Goal: Navigation & Orientation: Find specific page/section

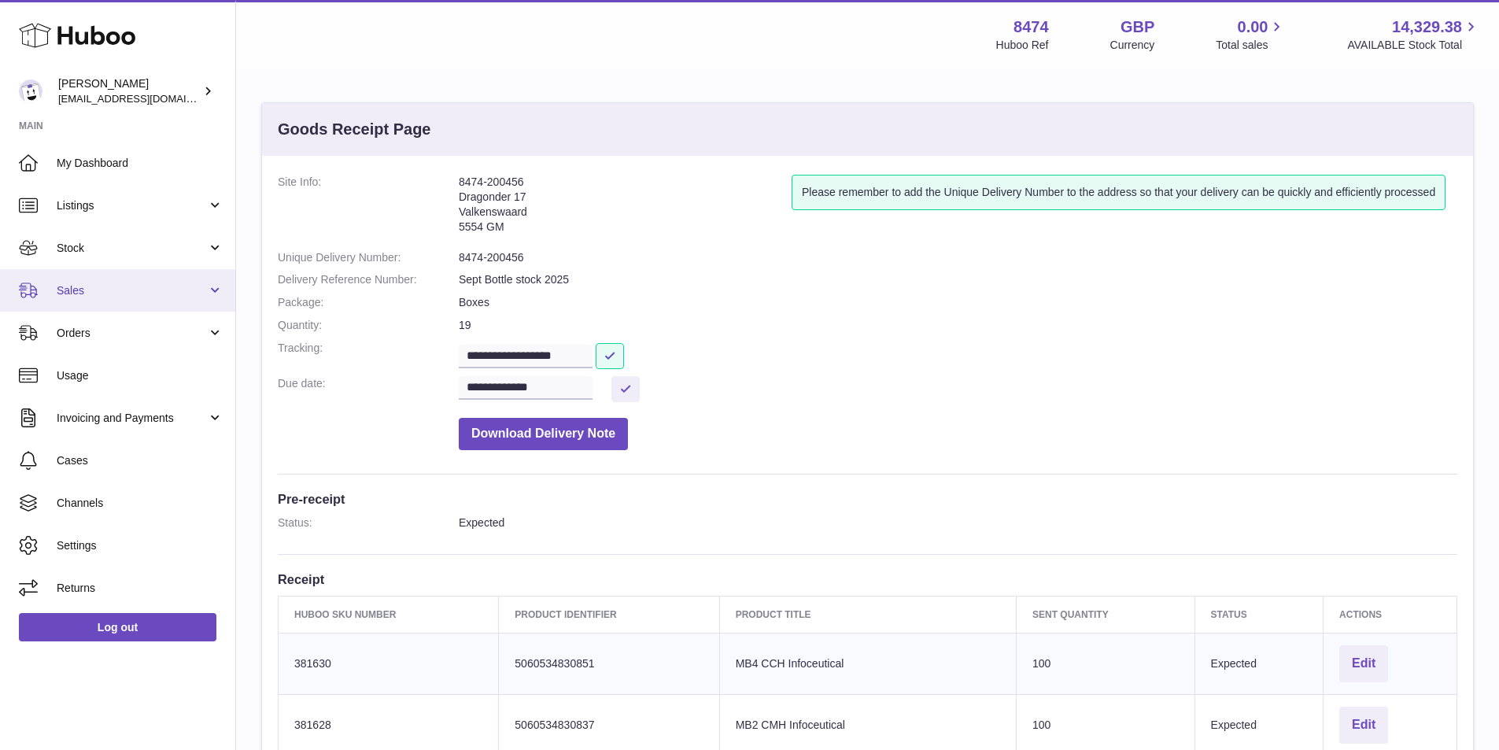
click at [98, 285] on span "Sales" at bounding box center [132, 290] width 150 height 15
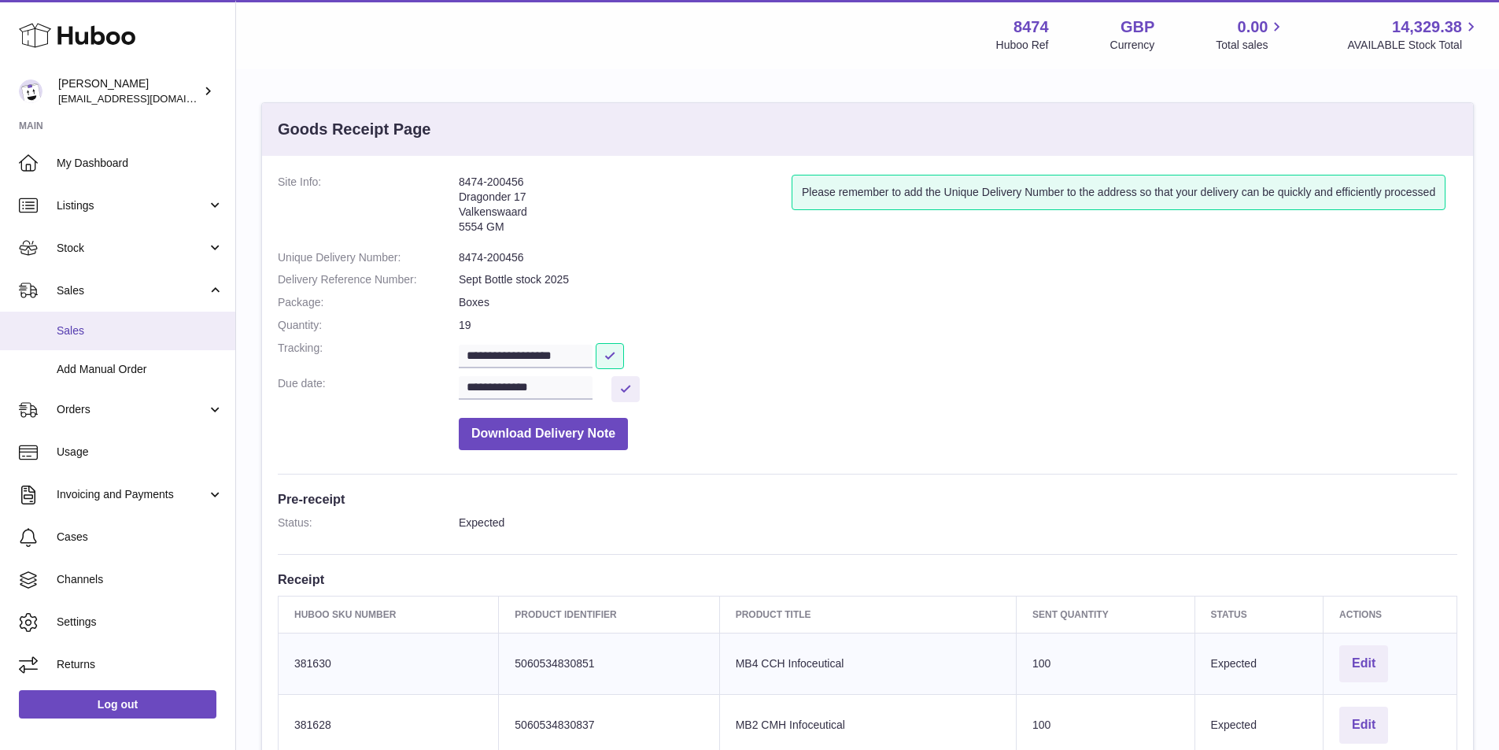
click at [88, 324] on span "Sales" at bounding box center [140, 330] width 167 height 15
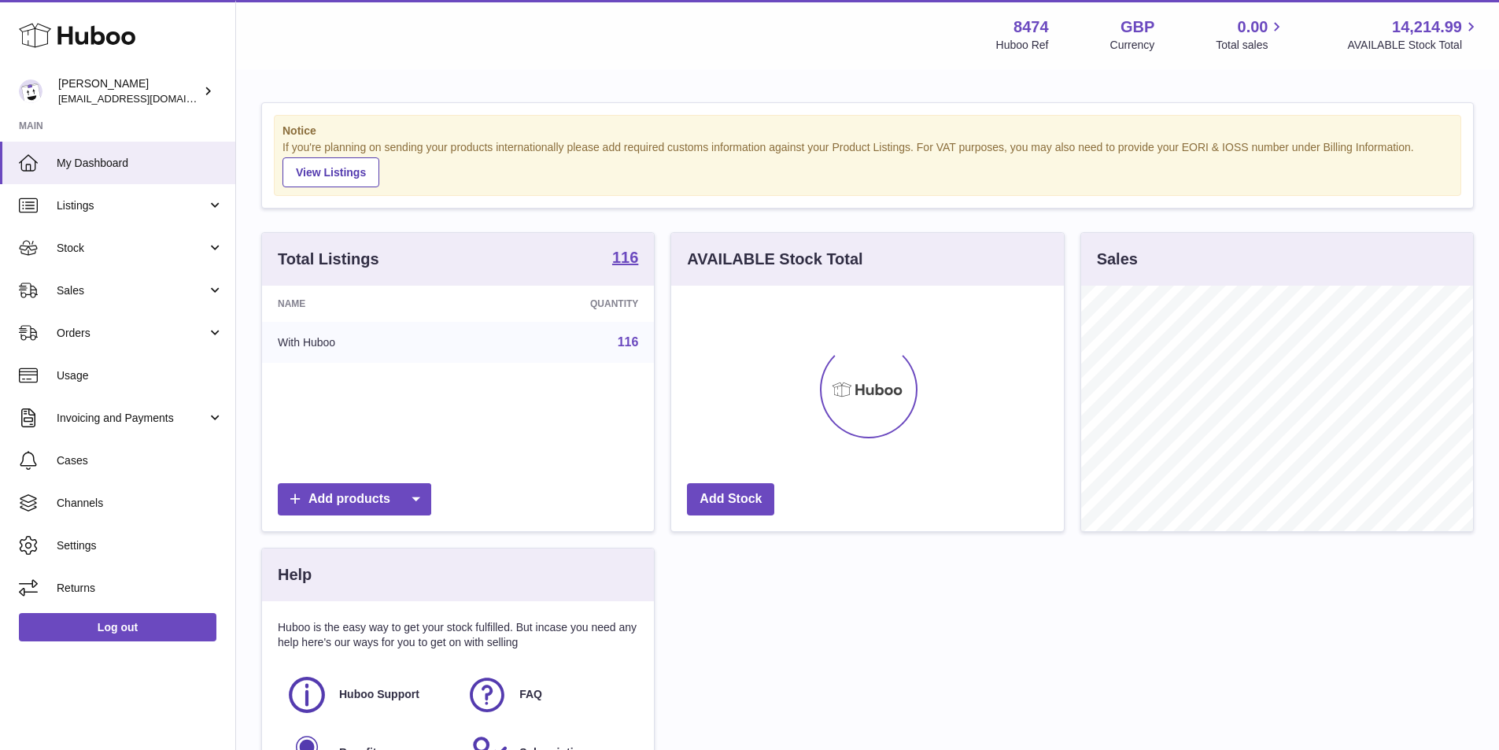
scroll to position [246, 393]
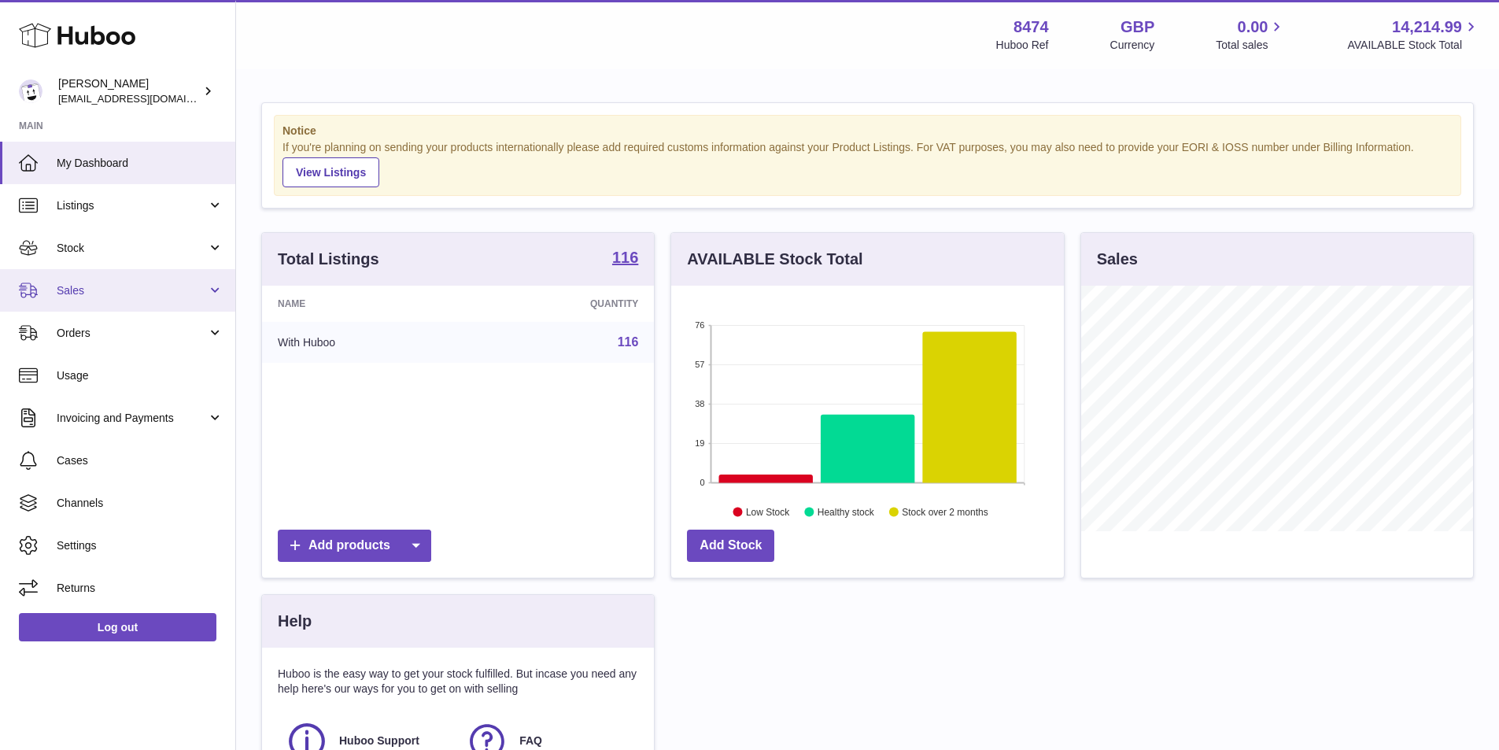
click at [87, 290] on span "Sales" at bounding box center [132, 290] width 150 height 15
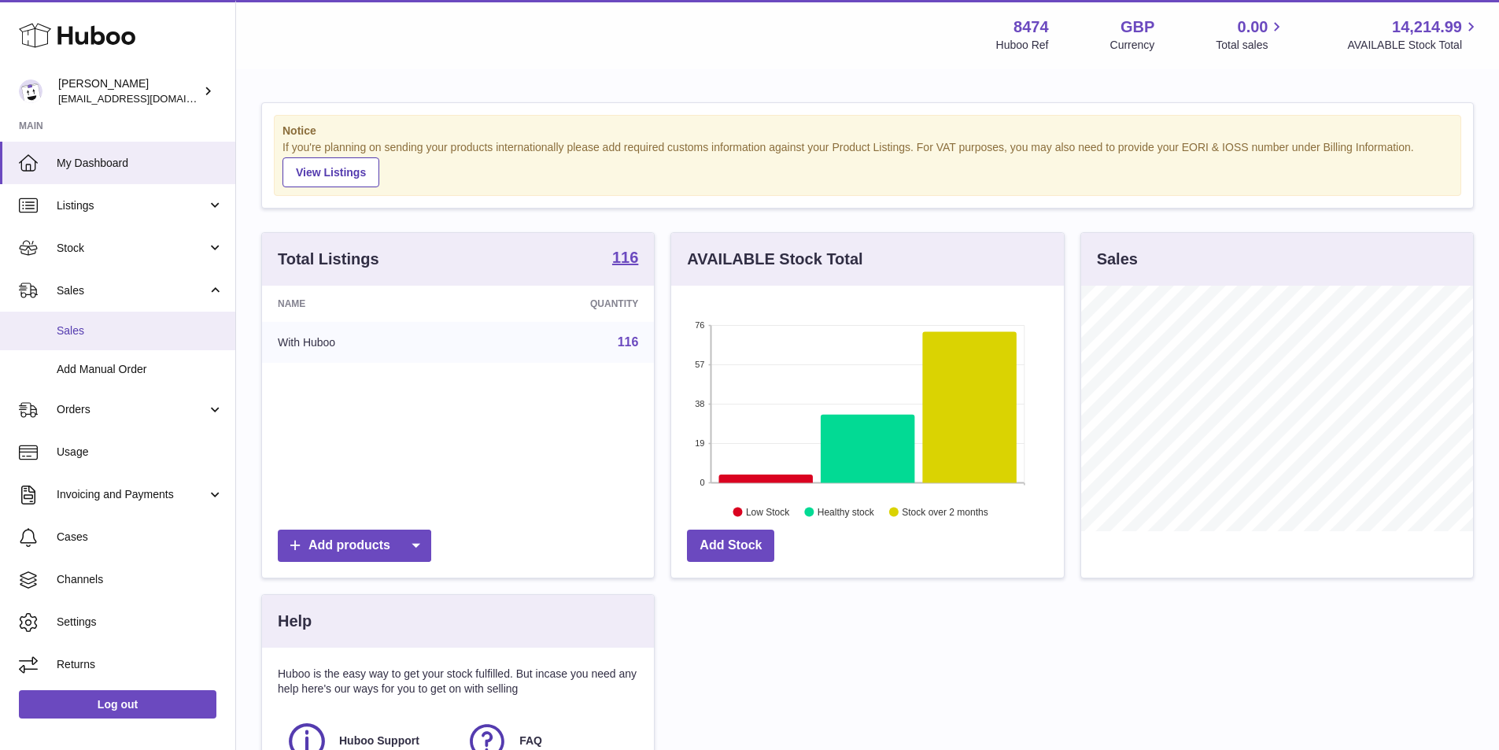
click at [90, 334] on span "Sales" at bounding box center [140, 330] width 167 height 15
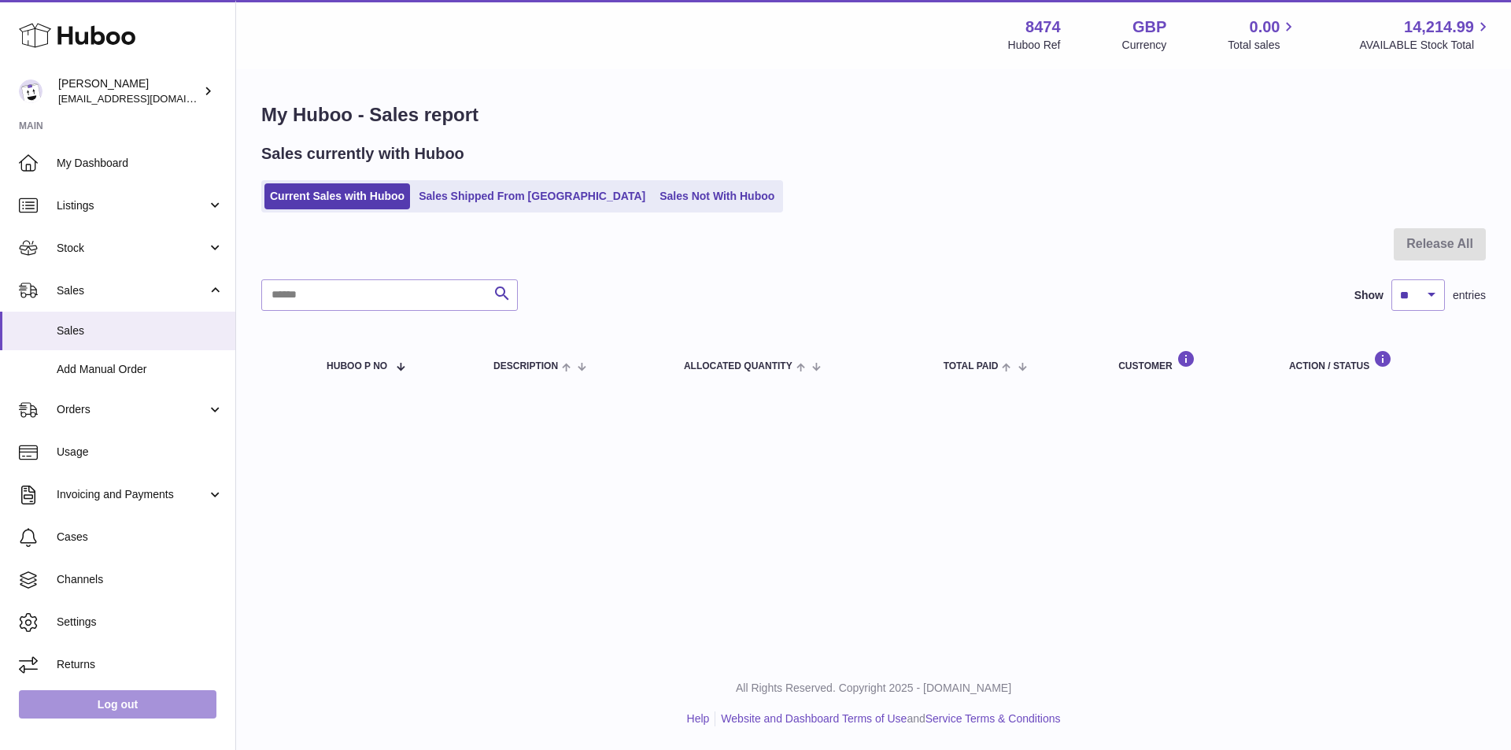
click at [128, 703] on link "Log out" at bounding box center [118, 704] width 198 height 28
